Goal: Task Accomplishment & Management: Use online tool/utility

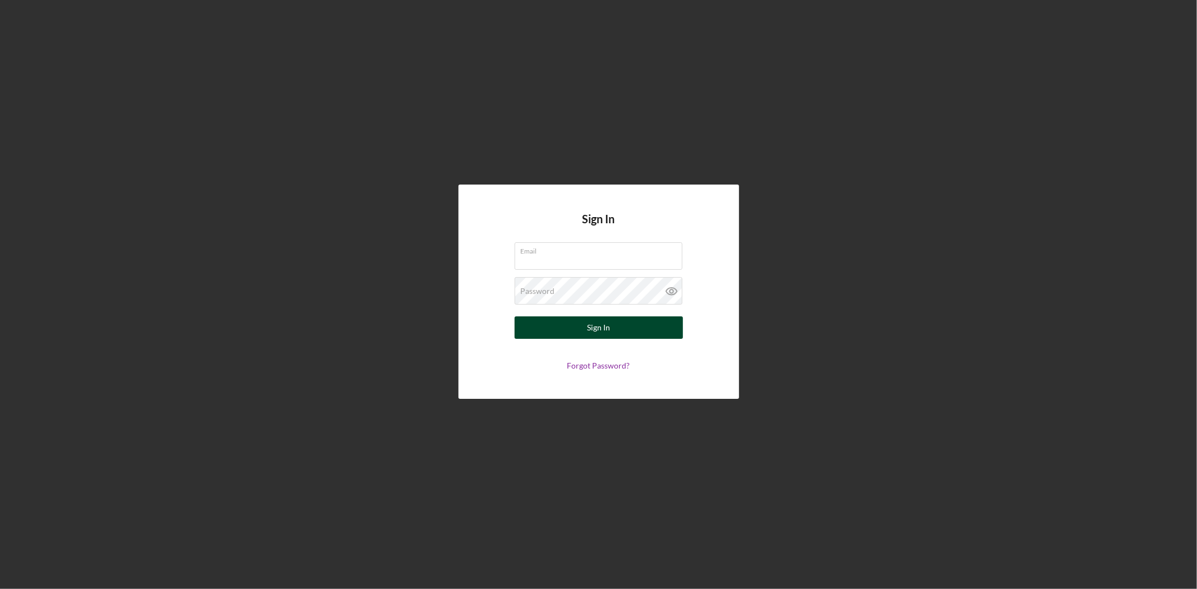
type input "[EMAIL_ADDRESS][DOMAIN_NAME]"
click at [551, 321] on button "Sign In" at bounding box center [598, 327] width 168 height 22
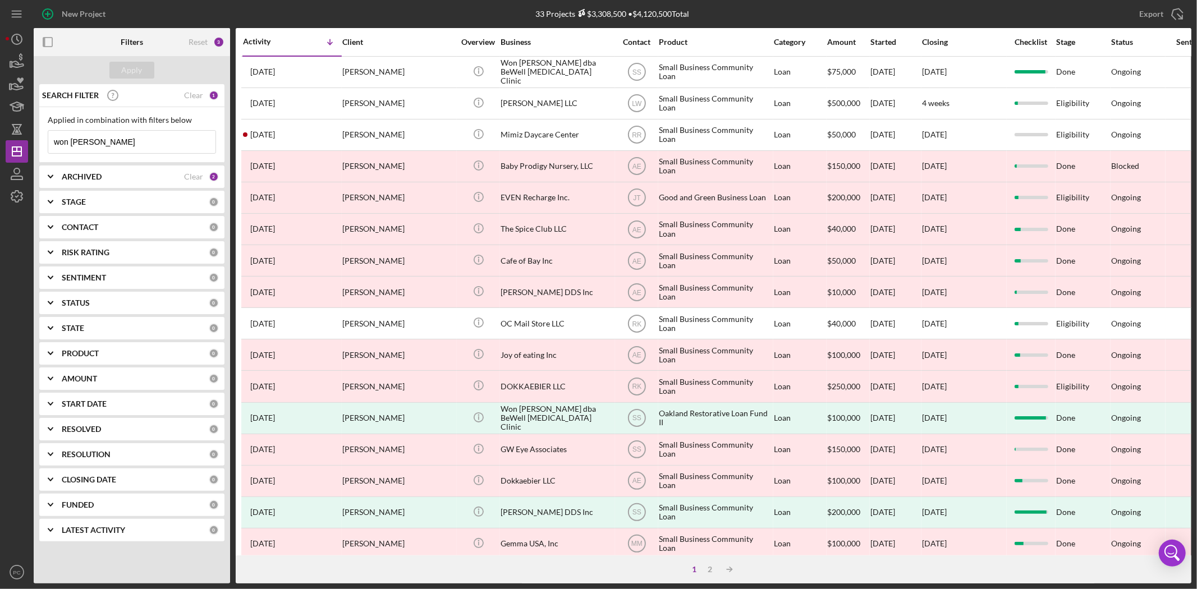
click at [136, 159] on div "Applied in combination with filters below won yoo Icon/Menu Close" at bounding box center [131, 135] width 185 height 56
click at [136, 151] on input "won [PERSON_NAME]" at bounding box center [131, 142] width 167 height 22
click at [134, 148] on input "won [PERSON_NAME]" at bounding box center [131, 142] width 167 height 22
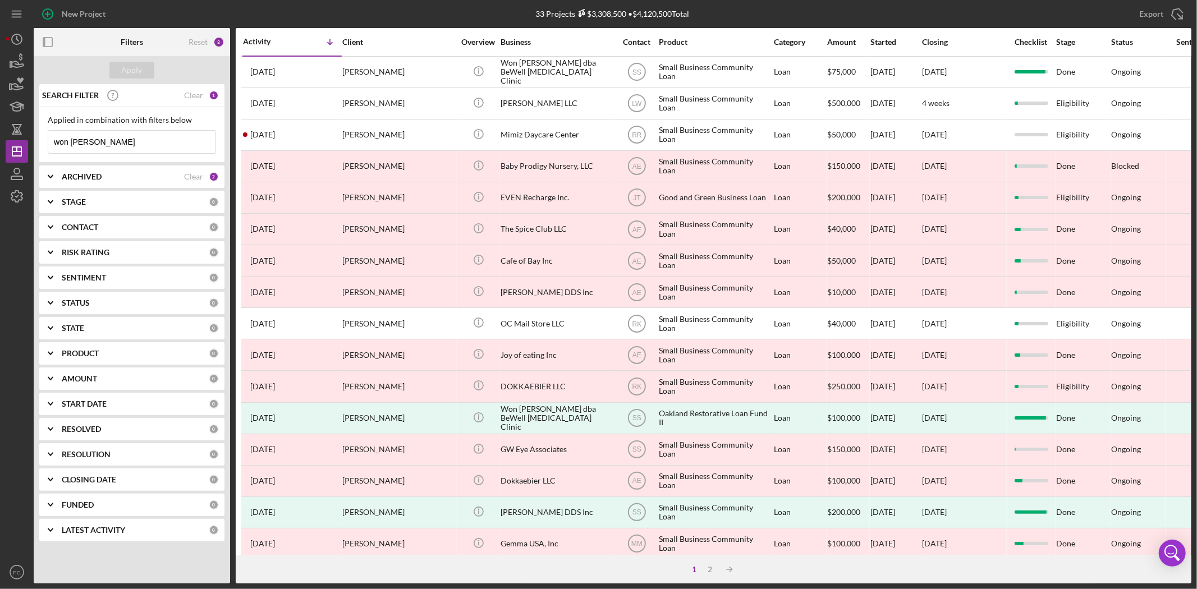
click at [134, 148] on input "won [PERSON_NAME]" at bounding box center [131, 142] width 167 height 22
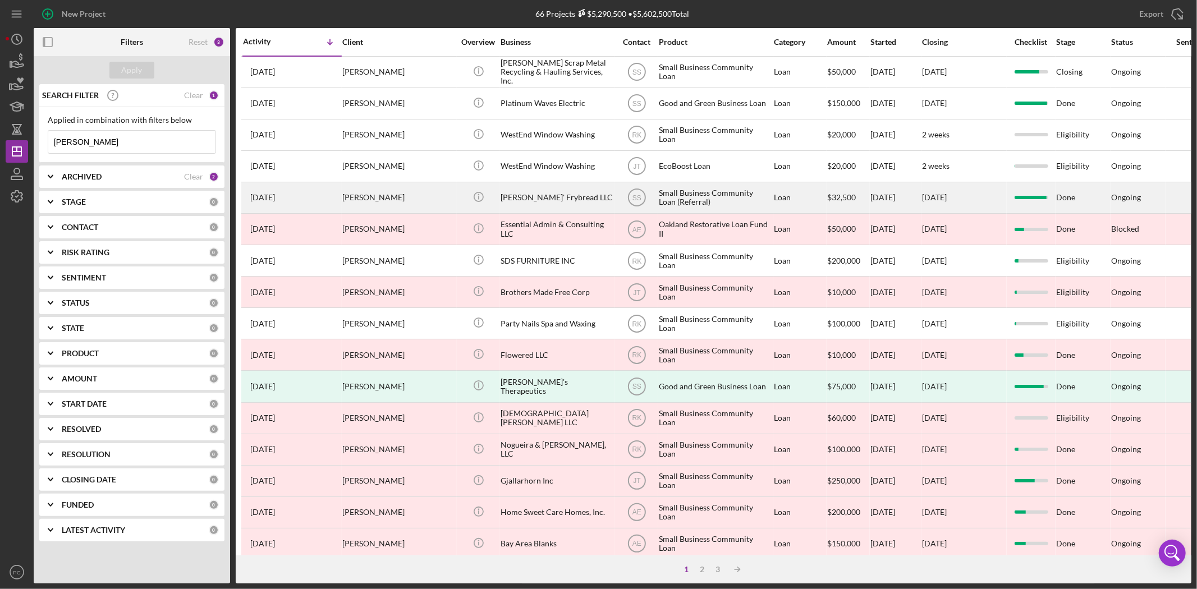
type input "[PERSON_NAME]"
click at [440, 196] on div "[PERSON_NAME]" at bounding box center [398, 198] width 112 height 30
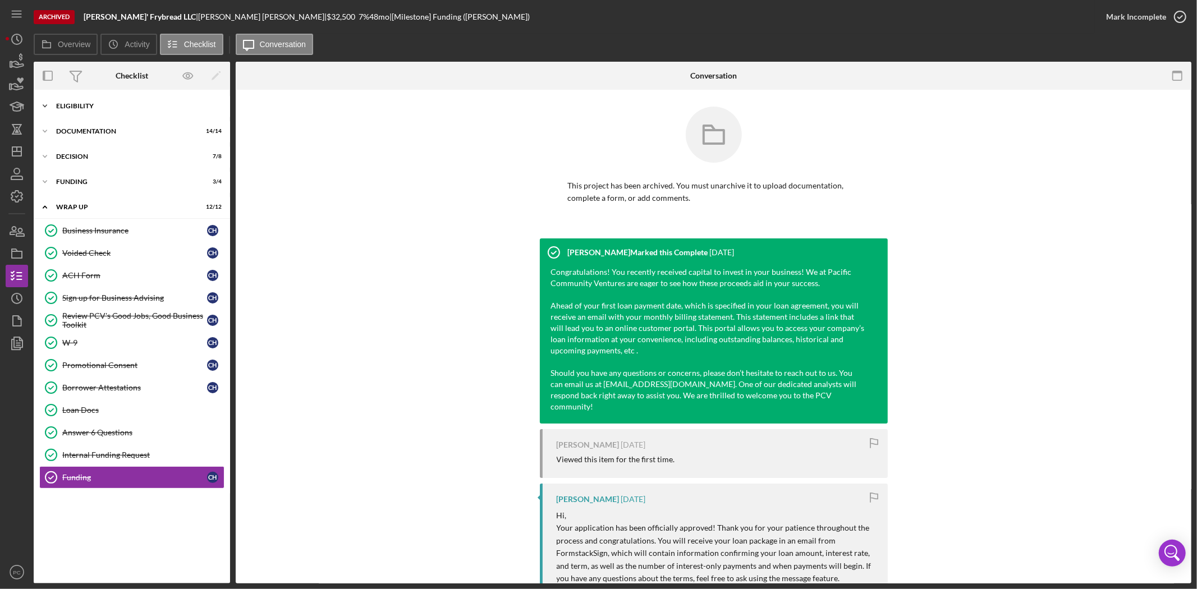
click at [82, 109] on div "Eligibility" at bounding box center [136, 106] width 160 height 7
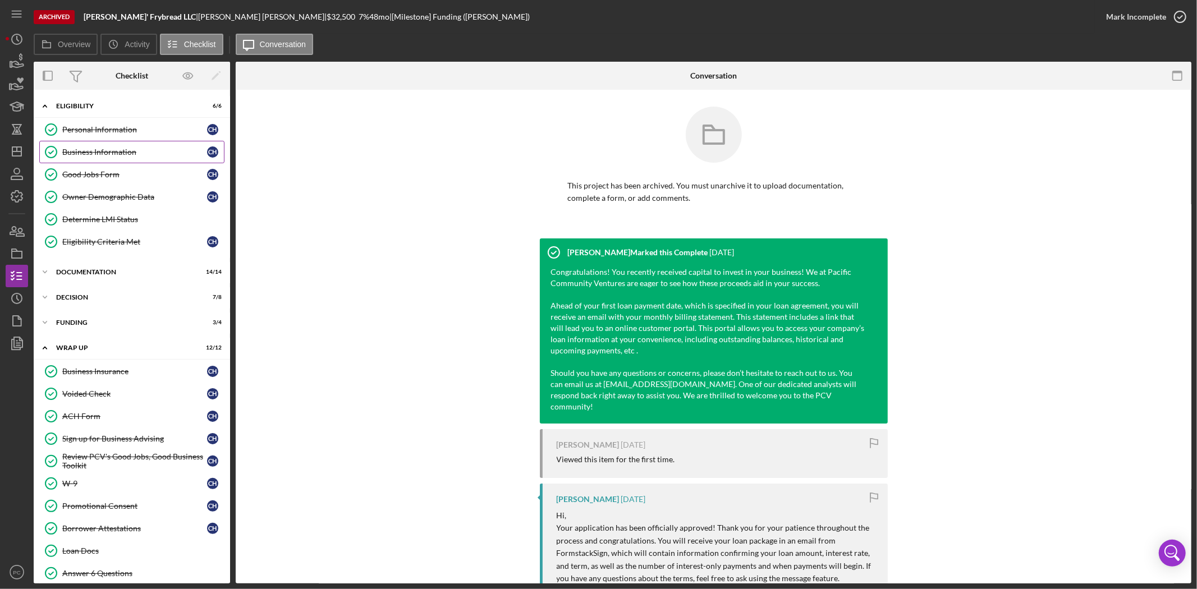
click at [112, 154] on div "Business Information" at bounding box center [134, 152] width 145 height 9
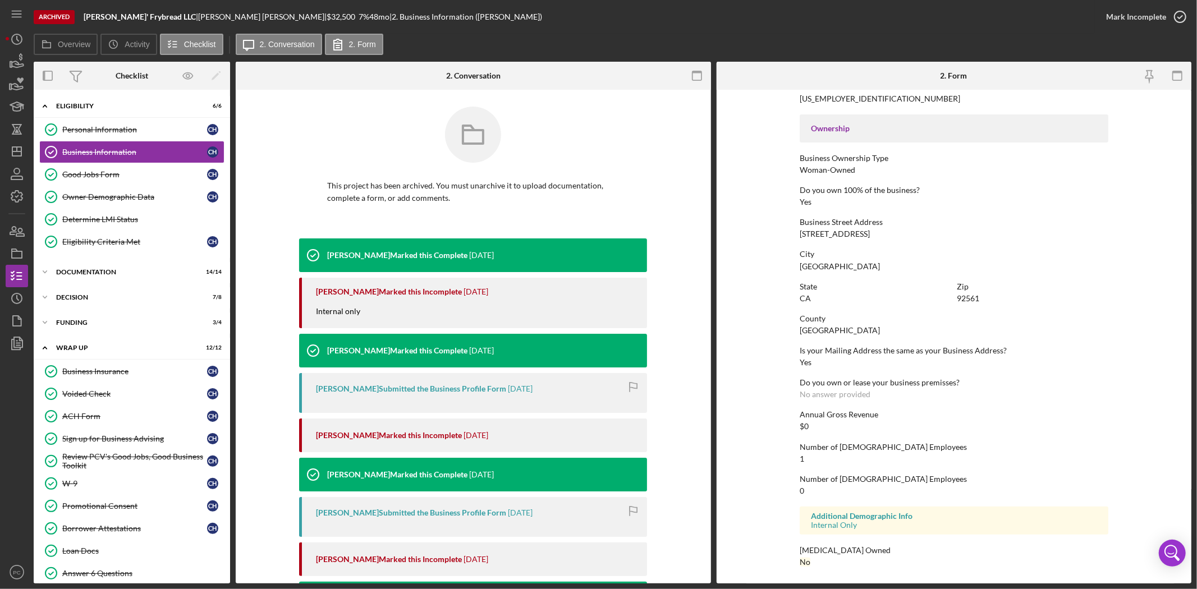
scroll to position [352, 0]
